Goal: Task Accomplishment & Management: Use online tool/utility

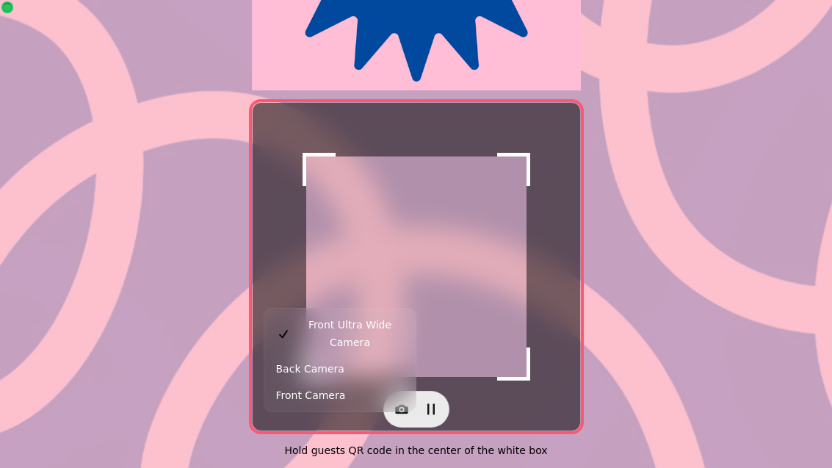
click at [347, 355] on button "Back Camera" at bounding box center [339, 368] width 145 height 26
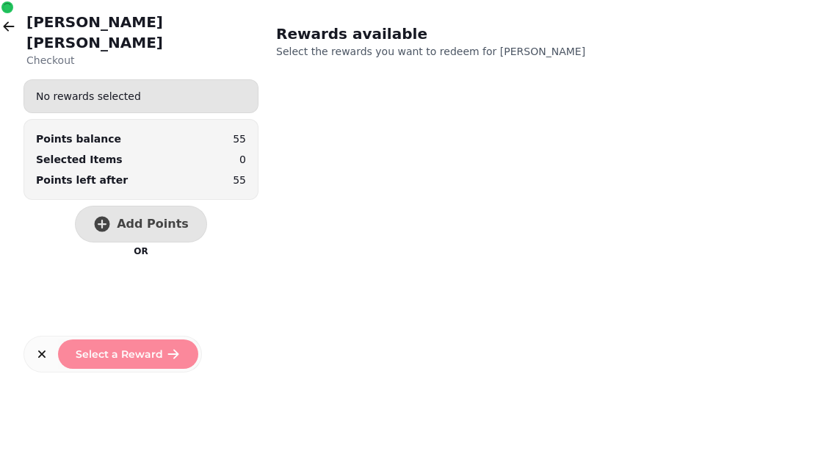
click at [126, 218] on span "Add Points" at bounding box center [153, 224] width 72 height 12
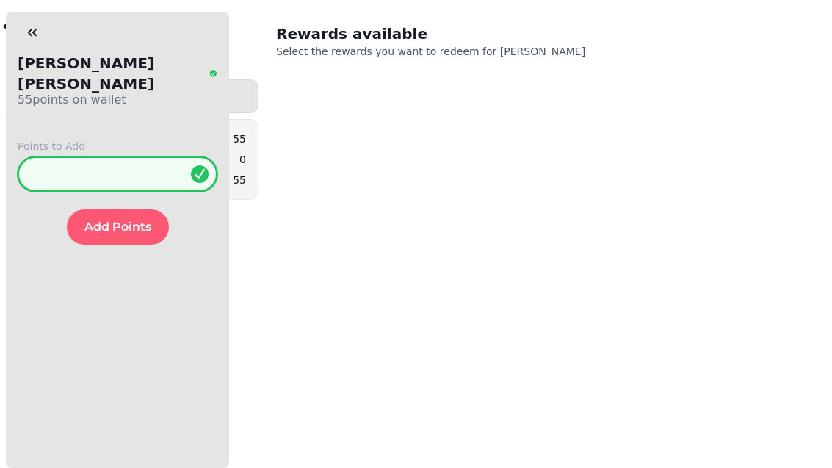
click at [132, 159] on input "*" at bounding box center [118, 173] width 200 height 35
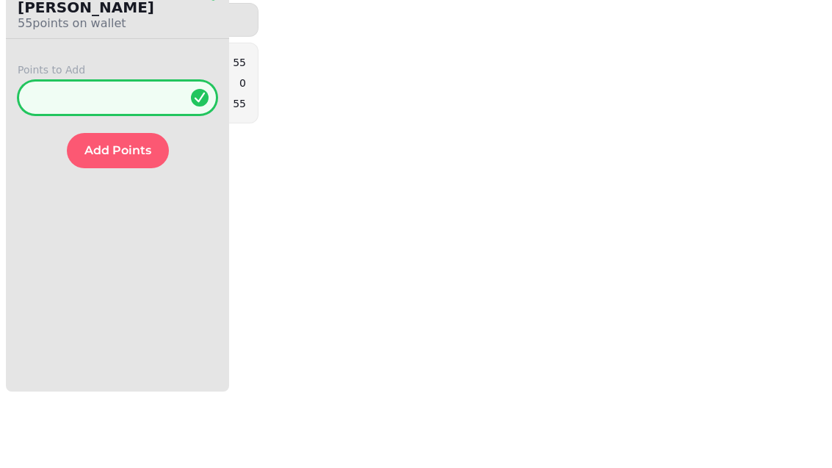
type input "*"
type input "**"
click at [119, 209] on button "Add Points" at bounding box center [118, 226] width 102 height 35
